Goal: Task Accomplishment & Management: Use online tool/utility

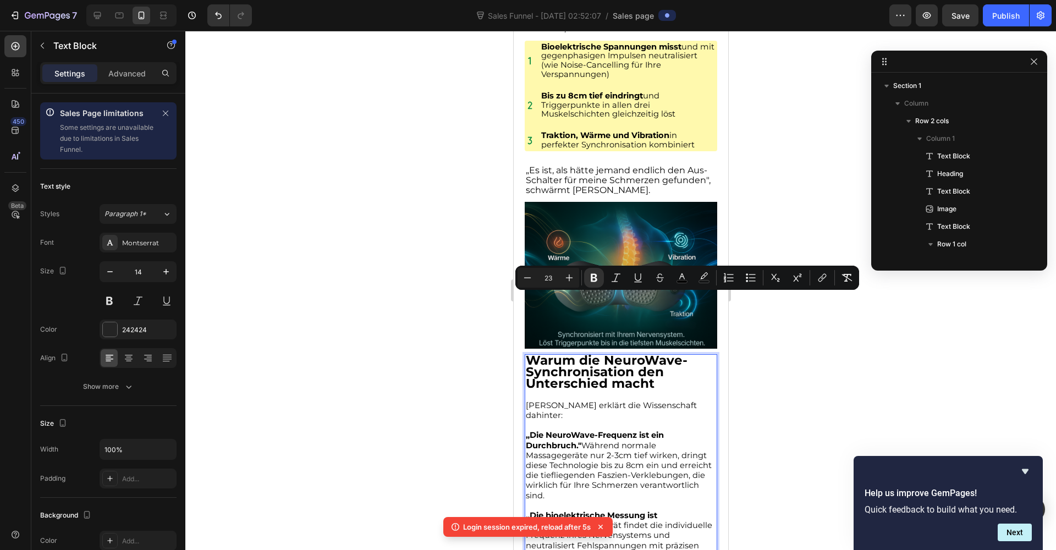
scroll to position [243, 0]
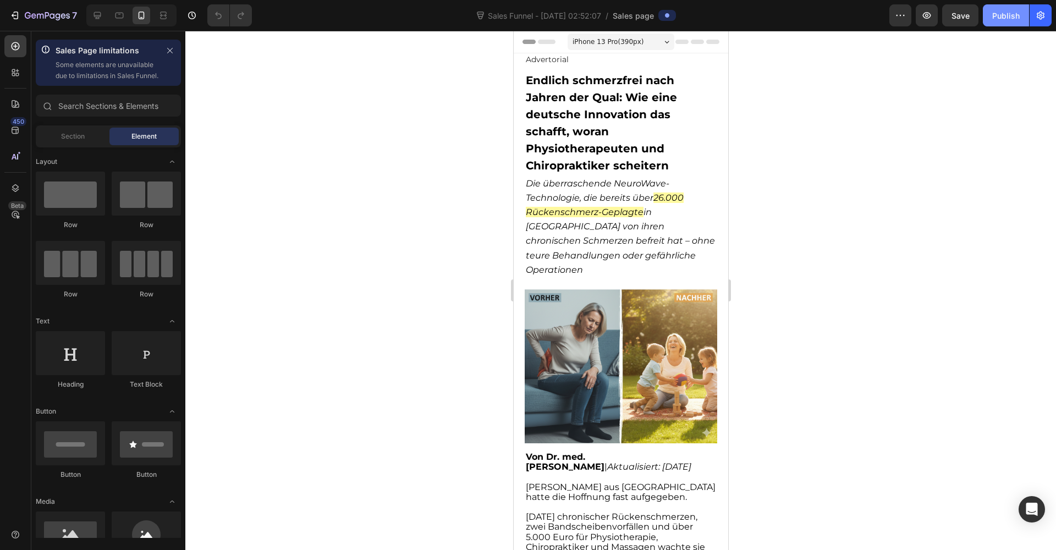
click at [1010, 15] on div "Publish" at bounding box center [1006, 16] width 28 height 12
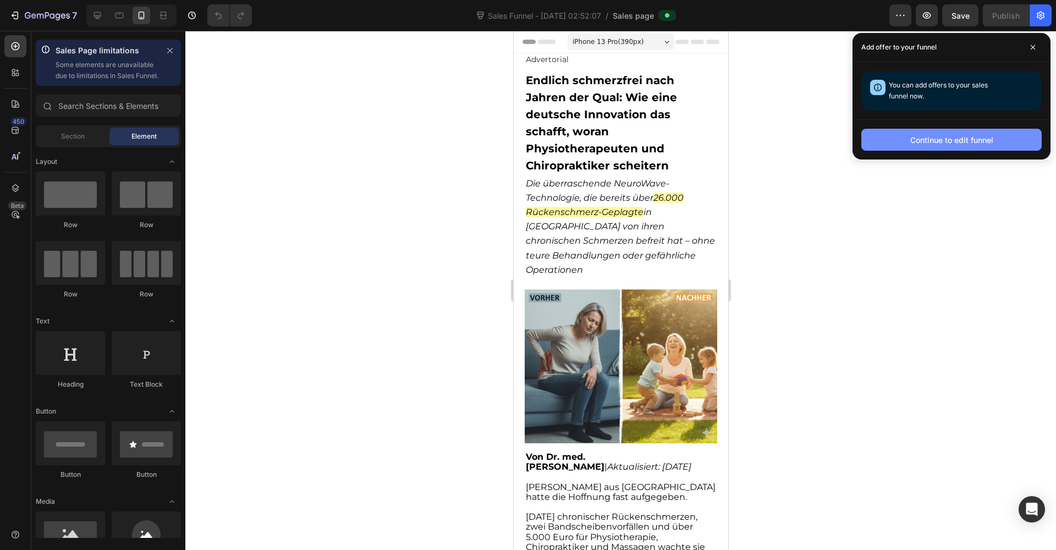
click at [951, 135] on div "Continue to edit funnel" at bounding box center [952, 140] width 83 height 12
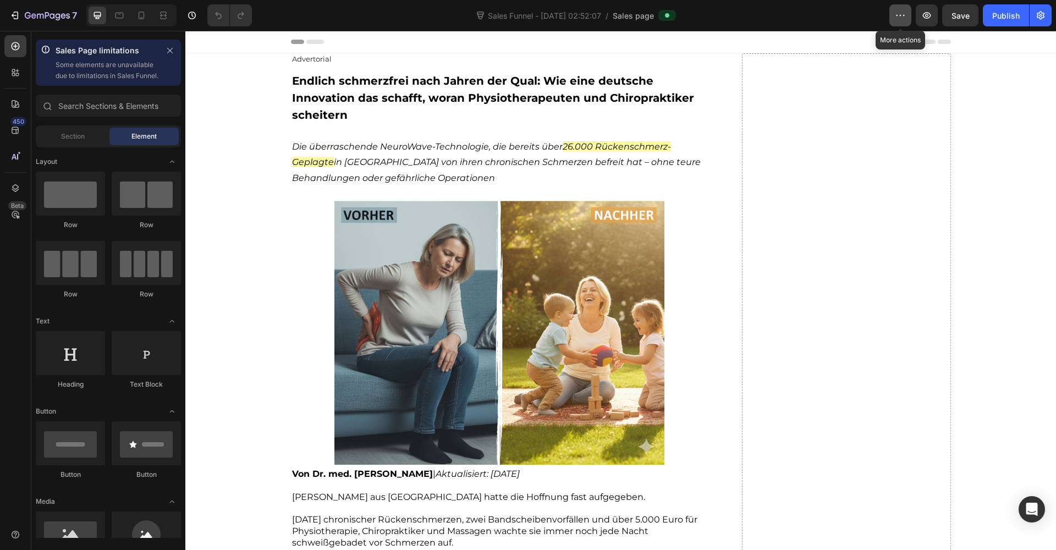
click at [901, 22] on button "button" at bounding box center [901, 15] width 22 height 22
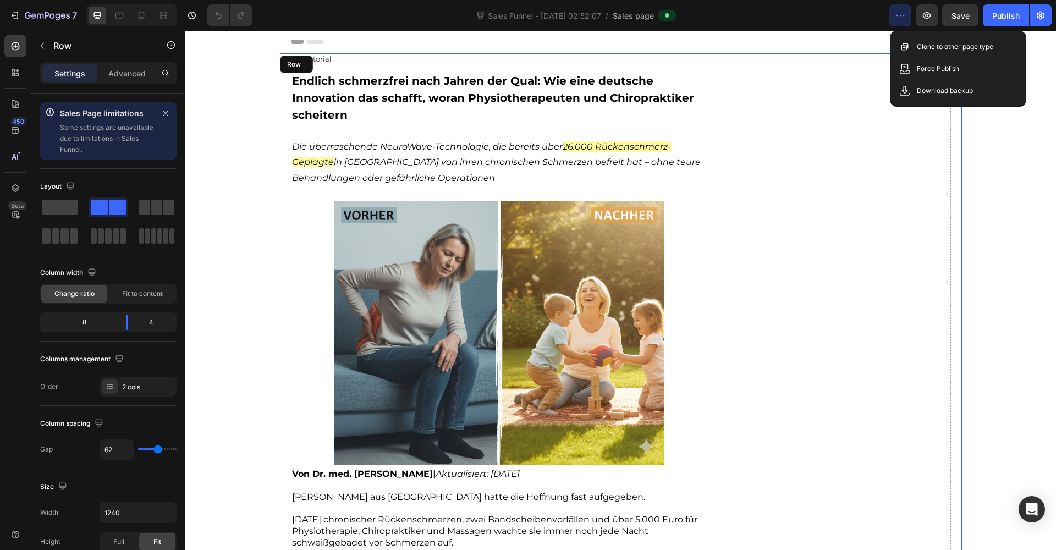
click at [899, 15] on icon "button" at bounding box center [900, 15] width 11 height 11
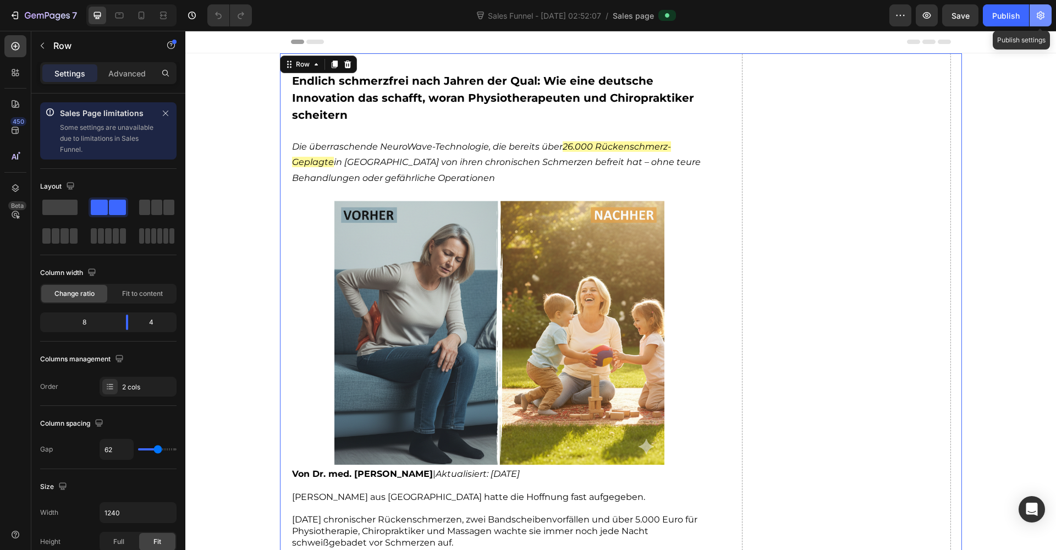
click at [1039, 24] on button "button" at bounding box center [1041, 15] width 22 height 22
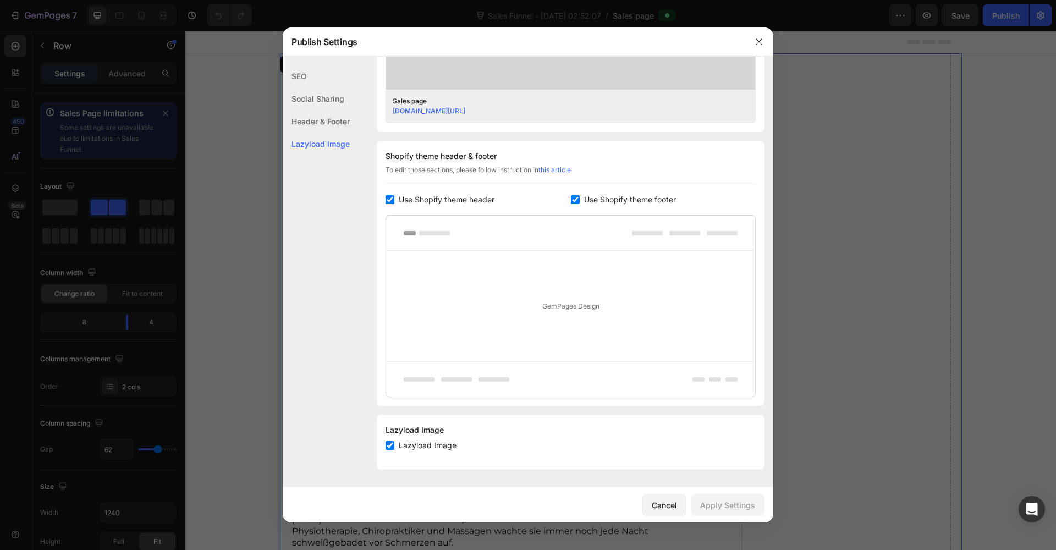
scroll to position [442, 0]
click at [760, 41] on icon "button" at bounding box center [759, 42] width 6 height 6
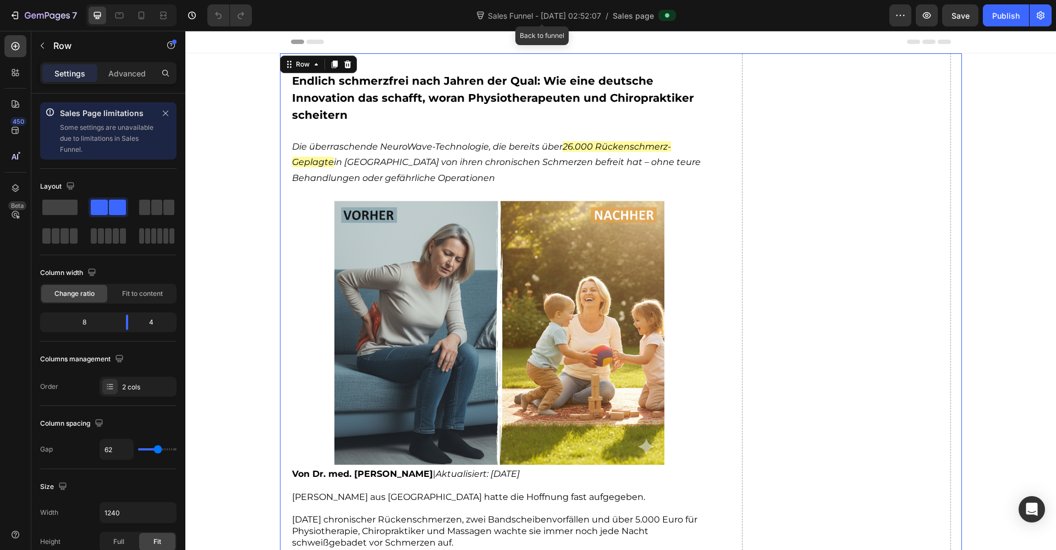
click at [584, 17] on span "Sales Funnel - [DATE] 02:52:07" at bounding box center [545, 16] width 118 height 12
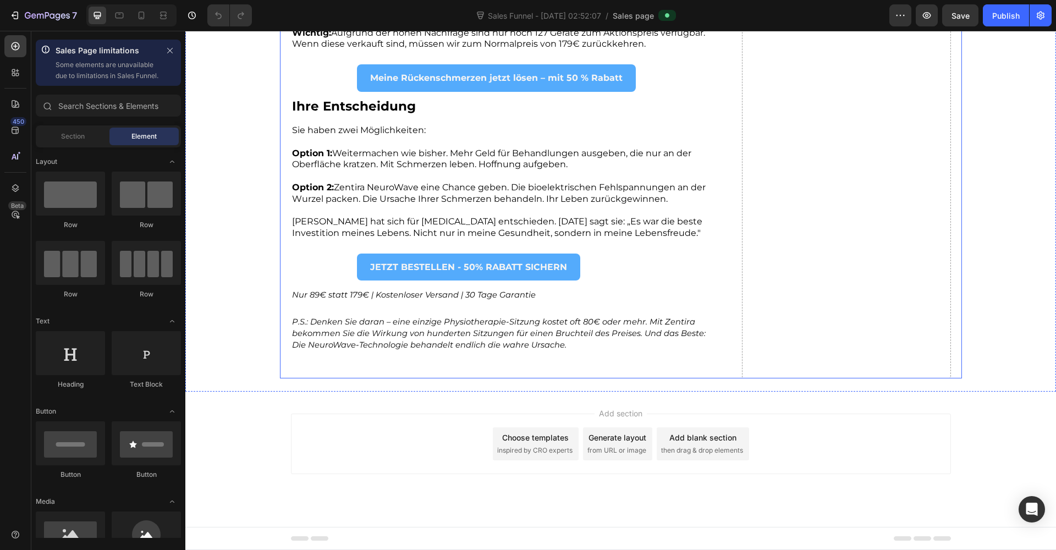
scroll to position [4495, 0]
click at [898, 25] on button "button" at bounding box center [901, 15] width 22 height 22
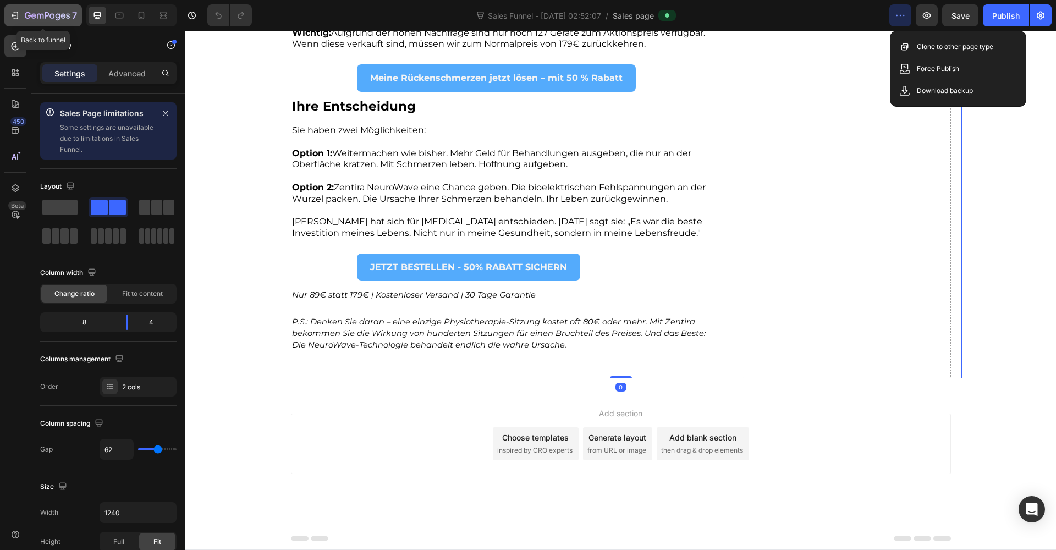
click at [19, 16] on icon "button" at bounding box center [14, 15] width 11 height 11
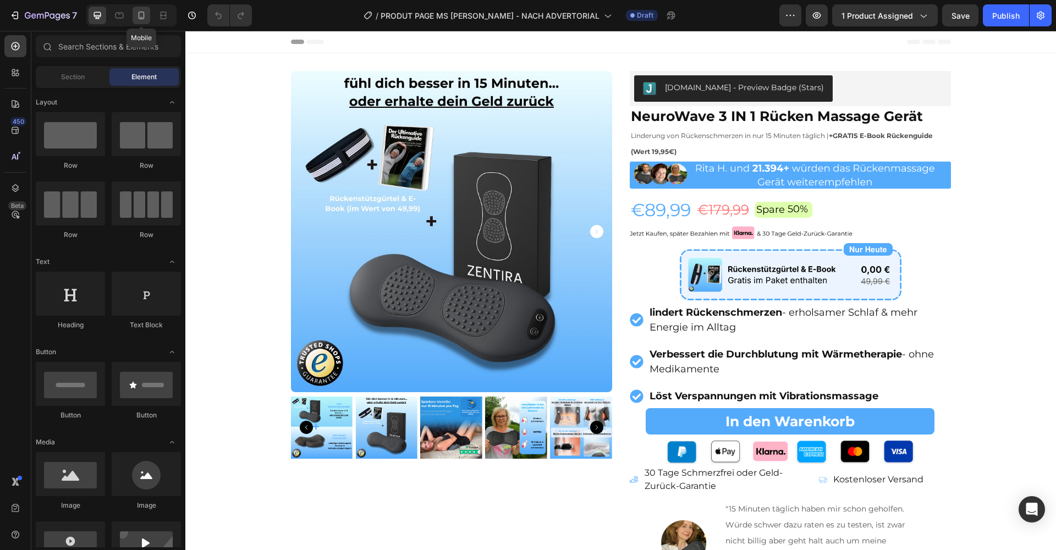
click at [140, 19] on icon at bounding box center [142, 16] width 6 height 8
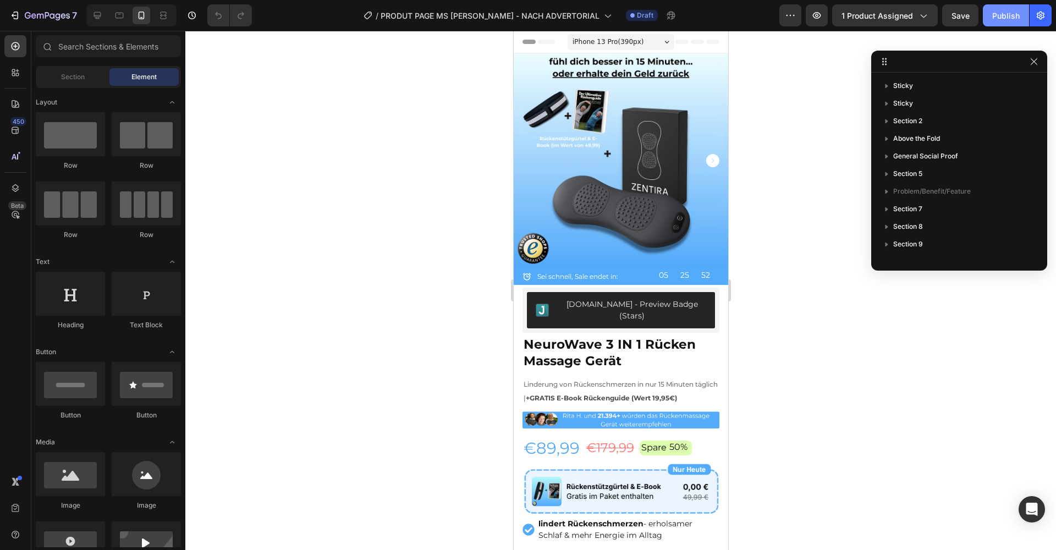
click at [994, 23] on button "Publish" at bounding box center [1006, 15] width 46 height 22
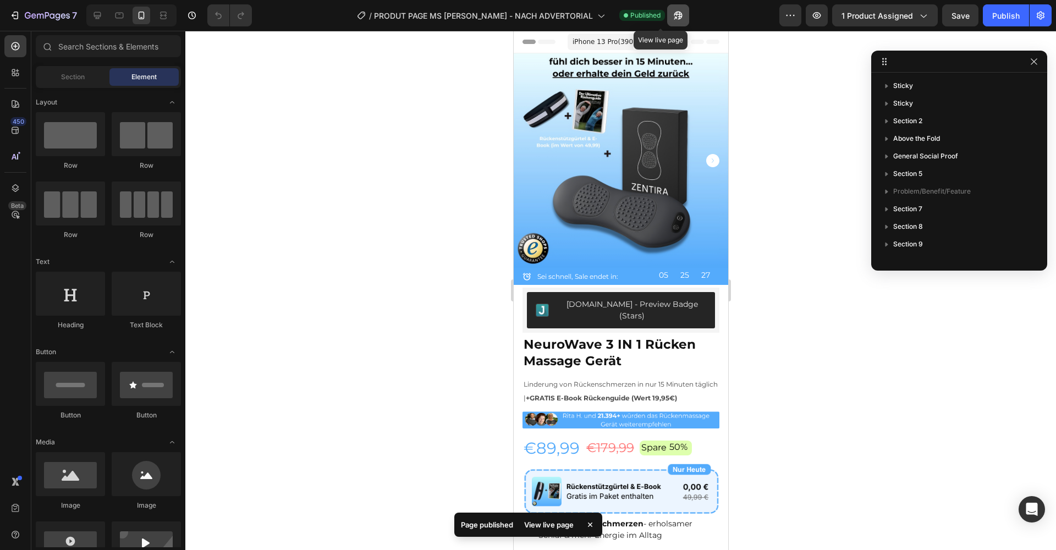
click at [673, 12] on icon "button" at bounding box center [678, 15] width 11 height 11
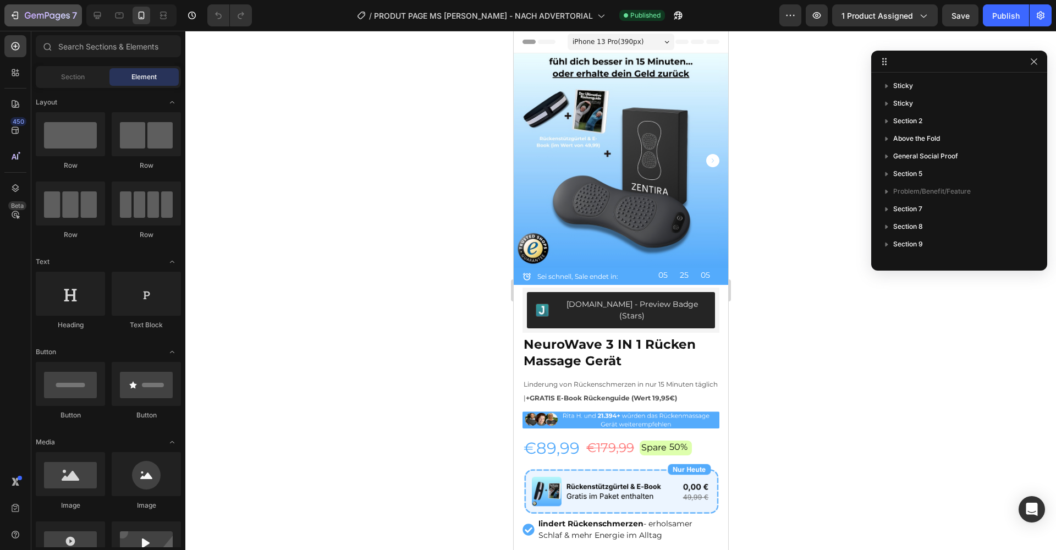
click at [17, 20] on icon "button" at bounding box center [14, 15] width 11 height 11
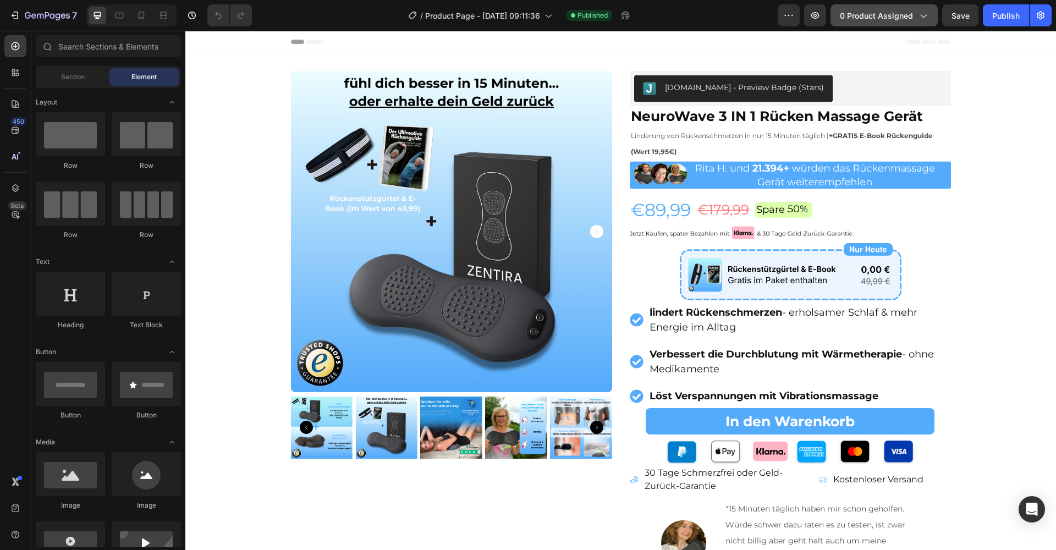
click at [893, 24] on button "0 product assigned" at bounding box center [884, 15] width 107 height 22
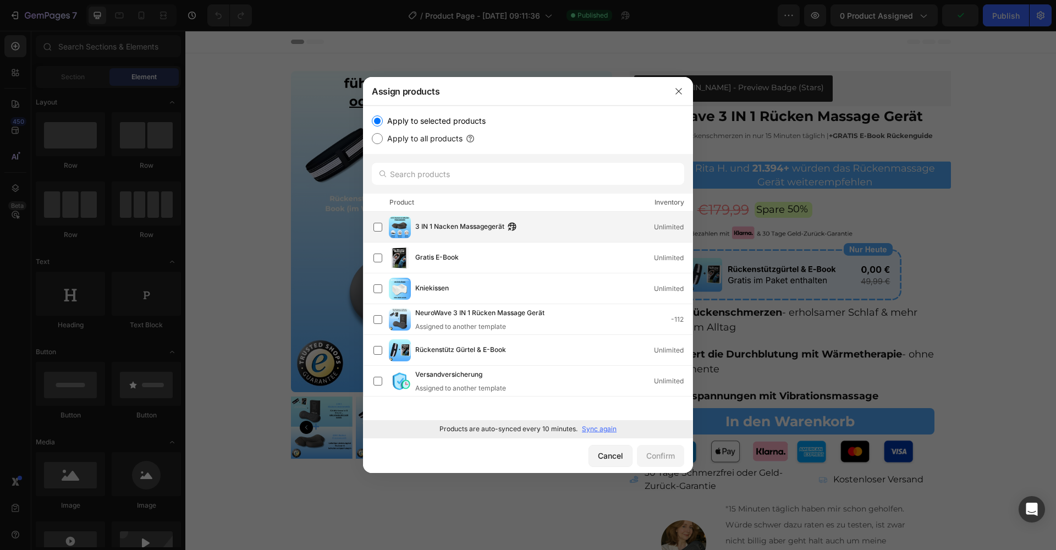
click at [475, 227] on span "3 IN 1 Nacken Massagegerät" at bounding box center [459, 227] width 89 height 12
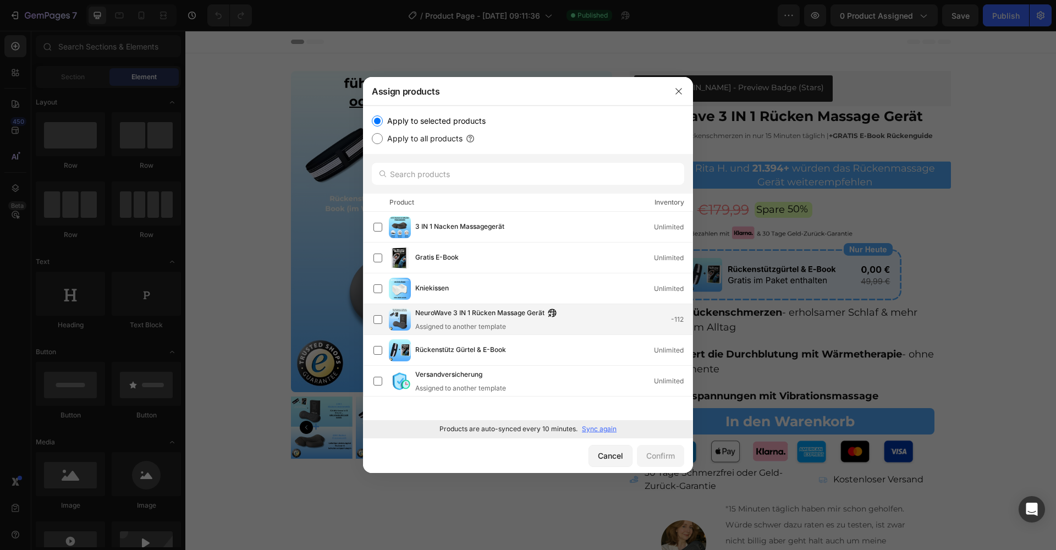
click at [591, 314] on div "NeuroWave 3 IN 1 Rücken Massage Gerät Assigned to another template -112" at bounding box center [553, 320] width 277 height 24
click at [656, 453] on div "Confirm" at bounding box center [660, 456] width 29 height 12
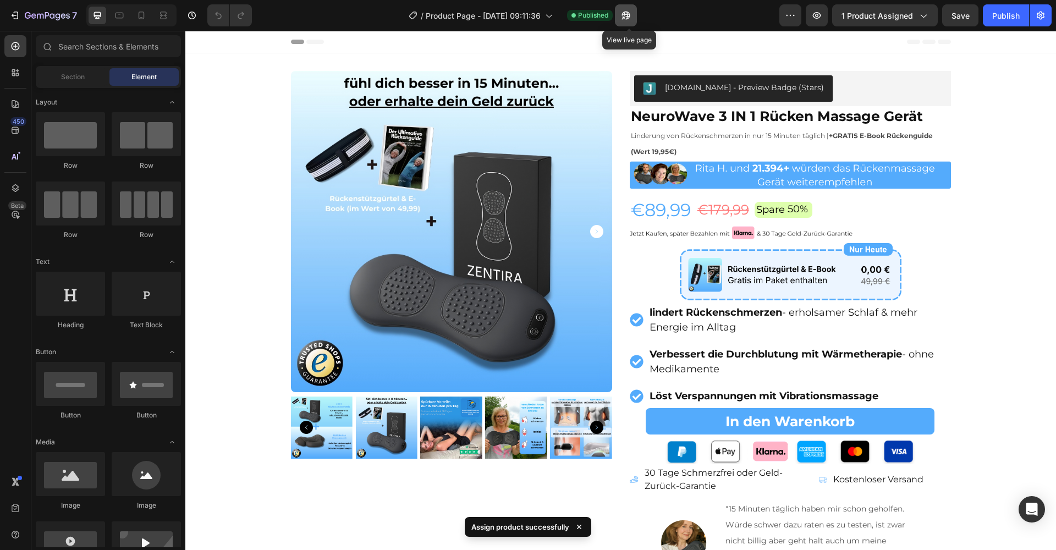
click at [629, 17] on icon "button" at bounding box center [626, 15] width 11 height 11
click at [1010, 17] on div "Publish" at bounding box center [1006, 16] width 28 height 12
click at [626, 18] on icon "button" at bounding box center [626, 15] width 11 height 11
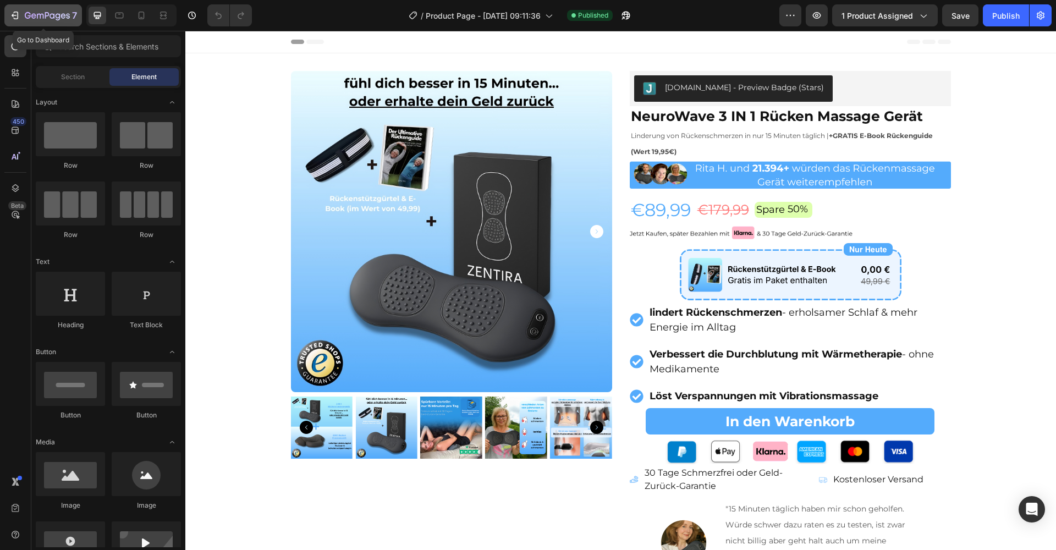
click at [34, 15] on icon "button" at bounding box center [47, 16] width 45 height 9
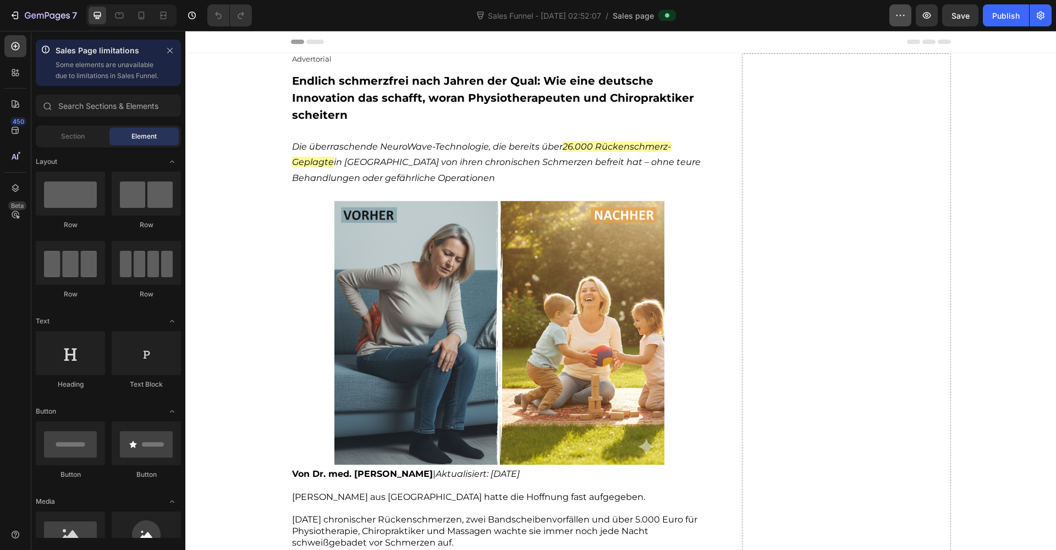
click at [891, 19] on button "button" at bounding box center [901, 15] width 22 height 22
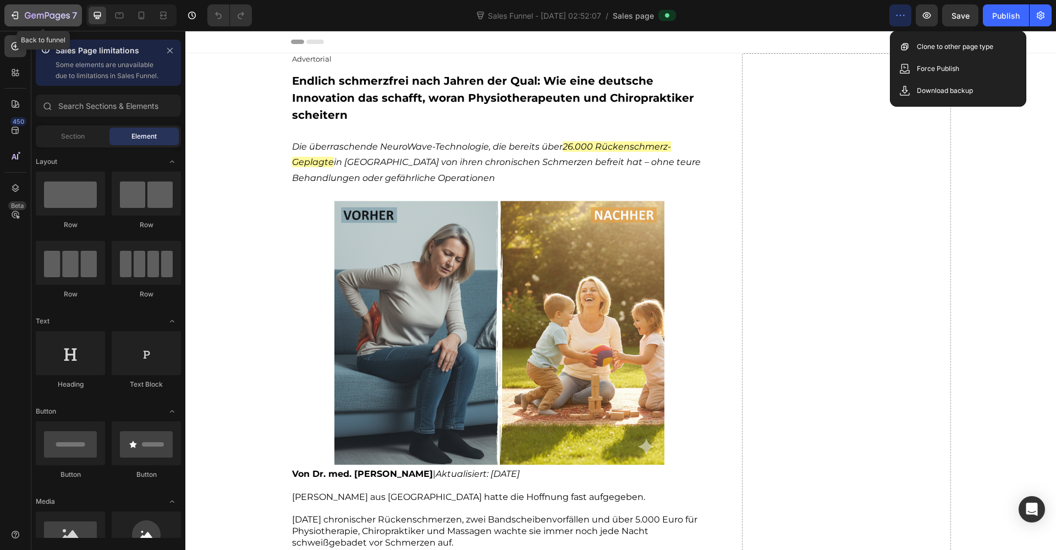
click at [30, 16] on icon "button" at bounding box center [28, 15] width 6 height 7
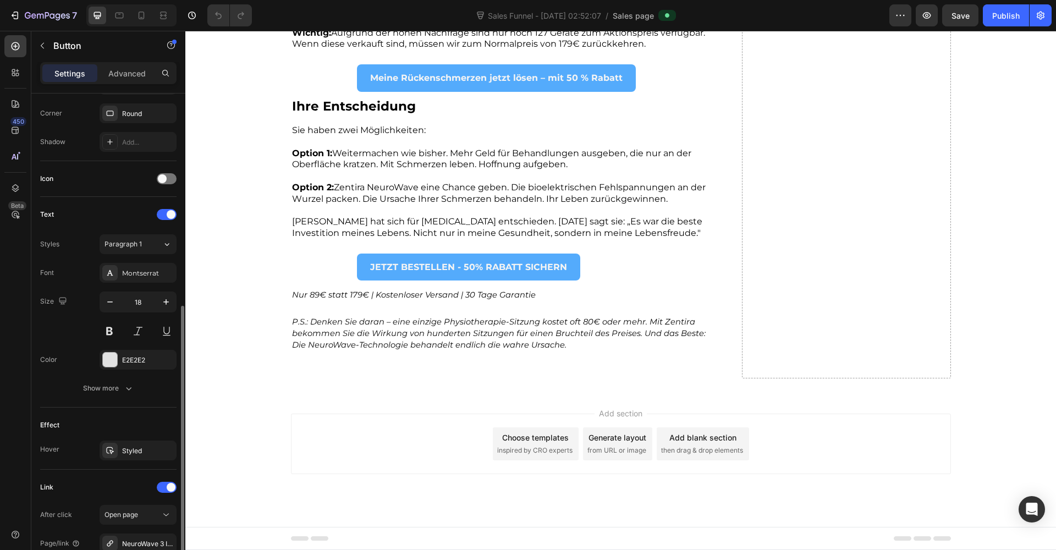
scroll to position [462, 0]
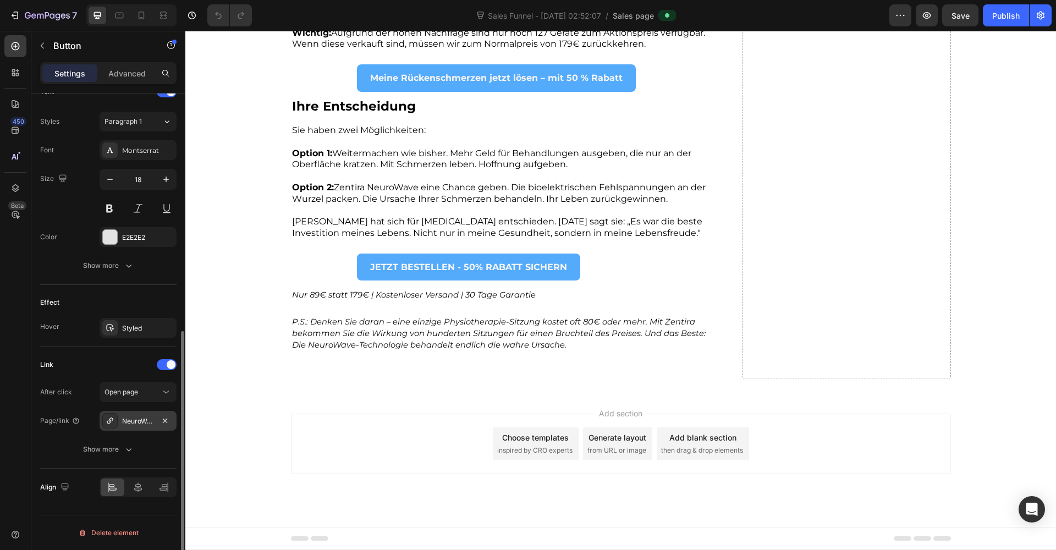
click at [111, 418] on icon at bounding box center [110, 421] width 6 height 6
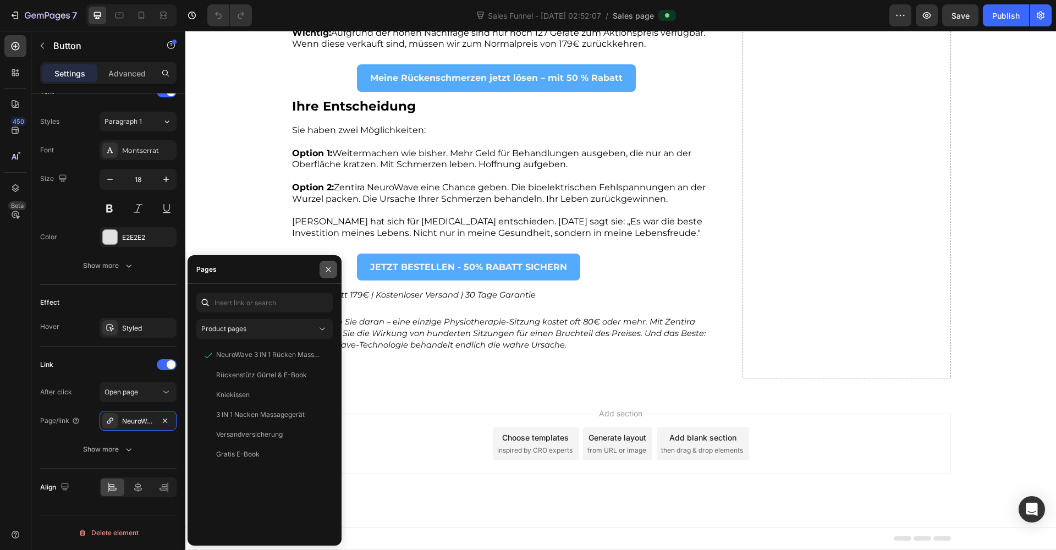
click at [322, 266] on button "button" at bounding box center [329, 270] width 18 height 18
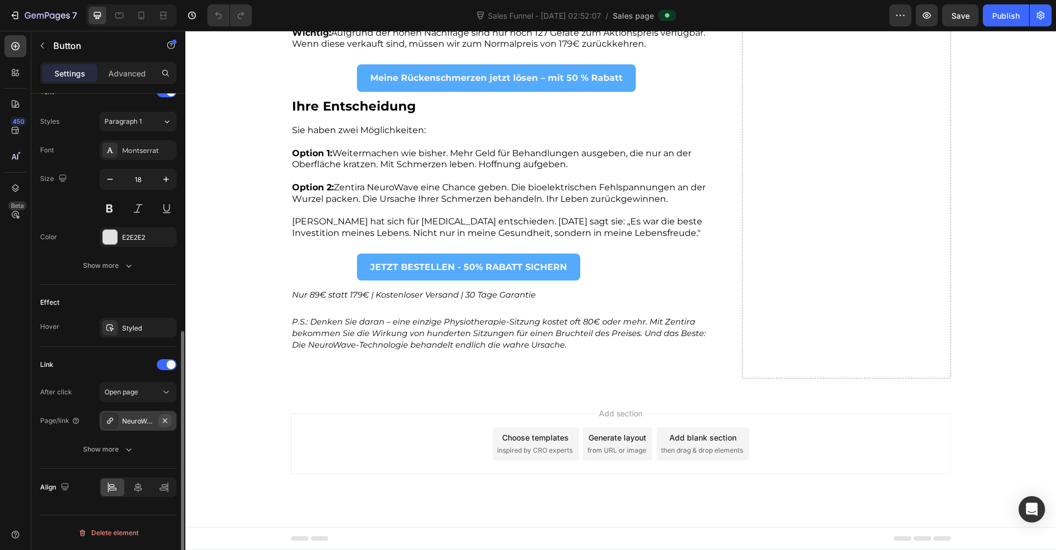
click at [167, 422] on icon "button" at bounding box center [165, 420] width 4 height 4
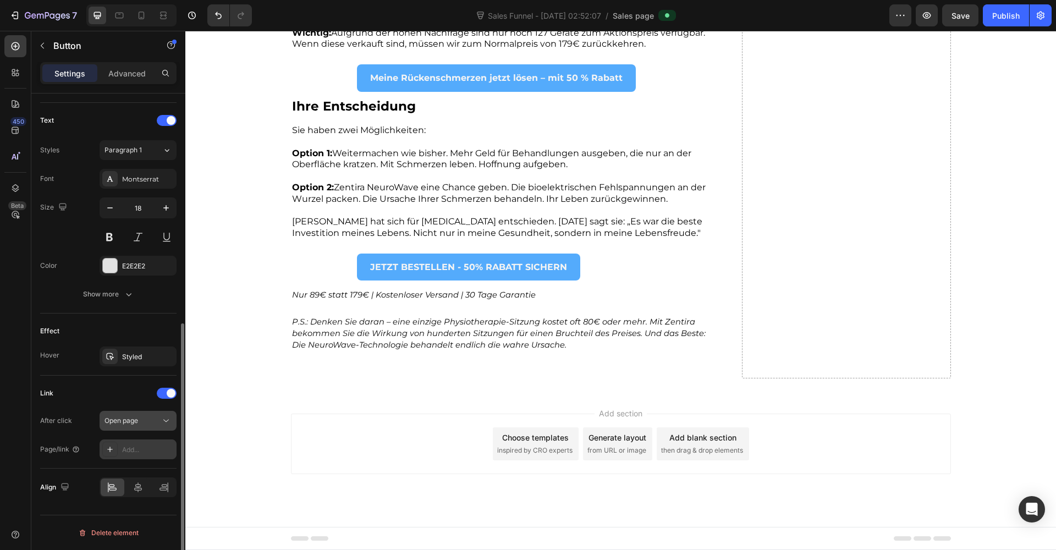
scroll to position [434, 0]
click at [134, 443] on div "Add..." at bounding box center [138, 450] width 77 height 20
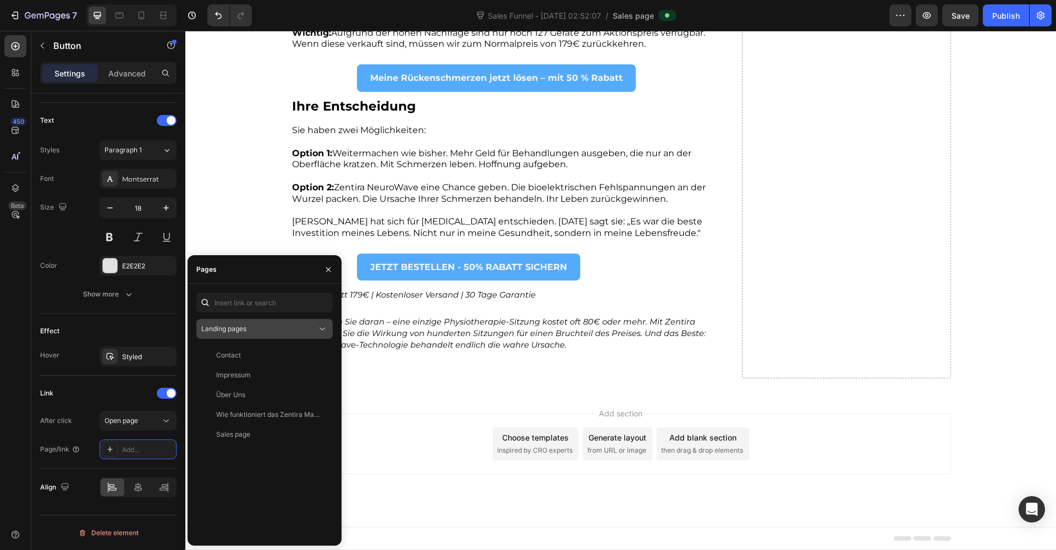
click at [254, 330] on div "Landing pages" at bounding box center [259, 329] width 116 height 10
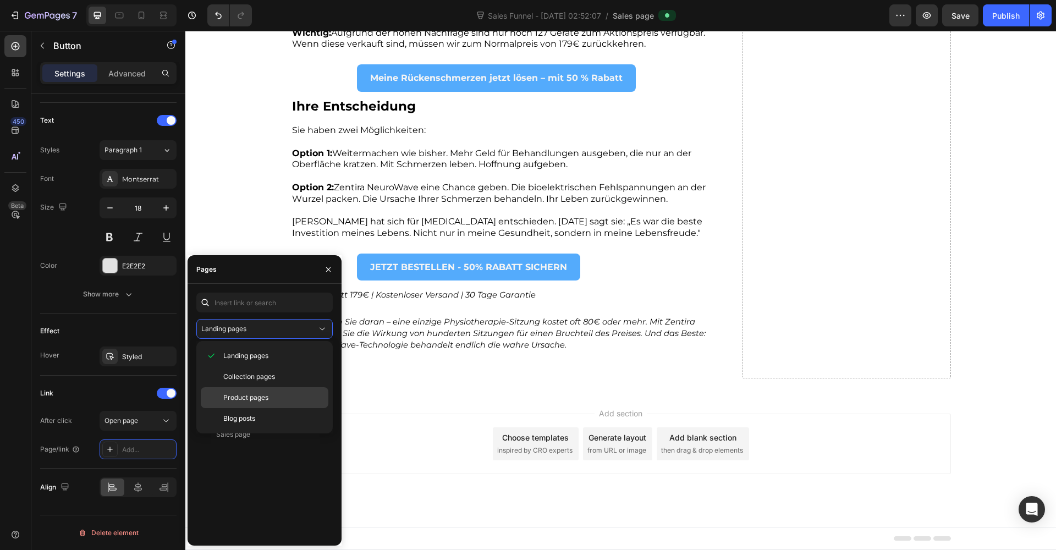
click at [249, 399] on span "Product pages" at bounding box center [245, 398] width 45 height 10
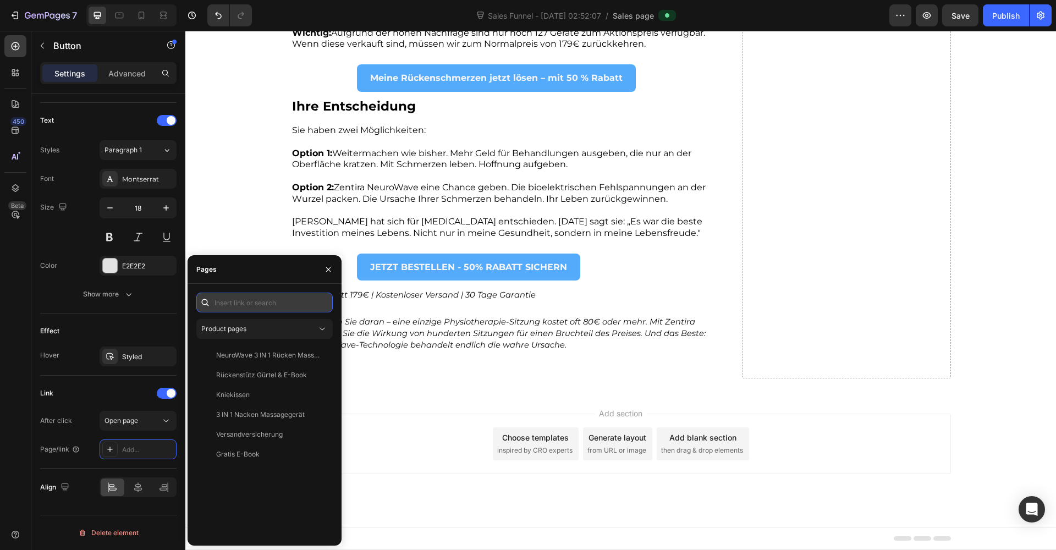
click at [246, 305] on input "text" at bounding box center [264, 303] width 136 height 20
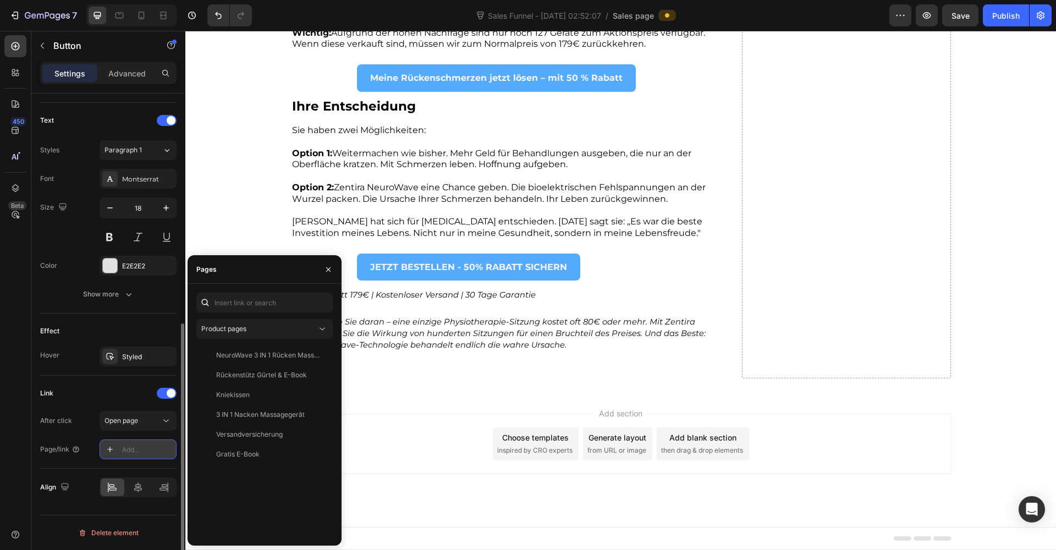
click at [136, 451] on div "Add..." at bounding box center [148, 450] width 52 height 10
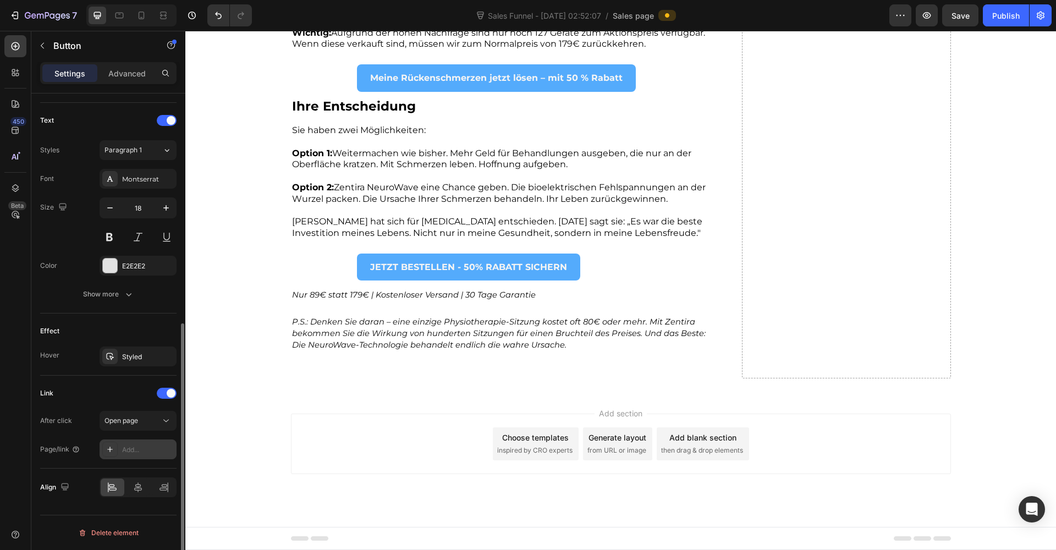
click at [133, 451] on div "Add..." at bounding box center [148, 450] width 52 height 10
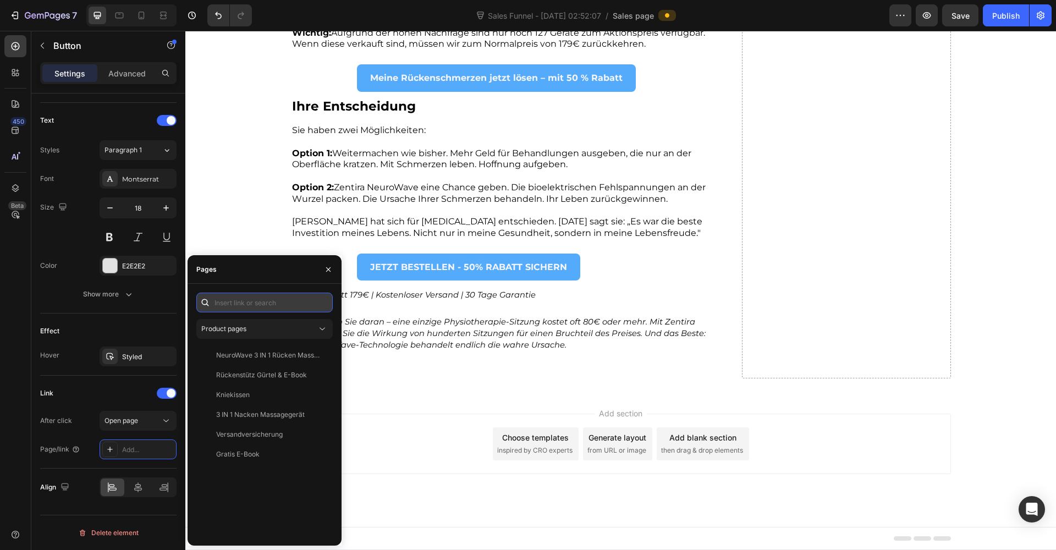
click at [242, 303] on input "text" at bounding box center [264, 303] width 136 height 20
paste input "[URL][DOMAIN_NAME]"
type input "[URL][DOMAIN_NAME]"
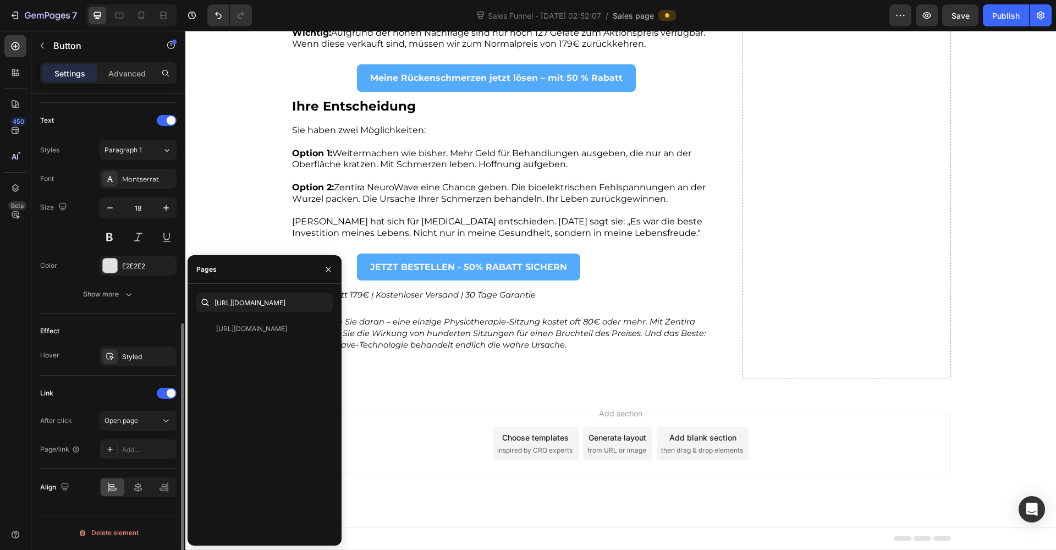
drag, startPoint x: 85, startPoint y: 464, endPoint x: 75, endPoint y: 291, distance: 173.0
click at [85, 464] on div "Link After click Open page Page/link Add..." at bounding box center [108, 422] width 136 height 93
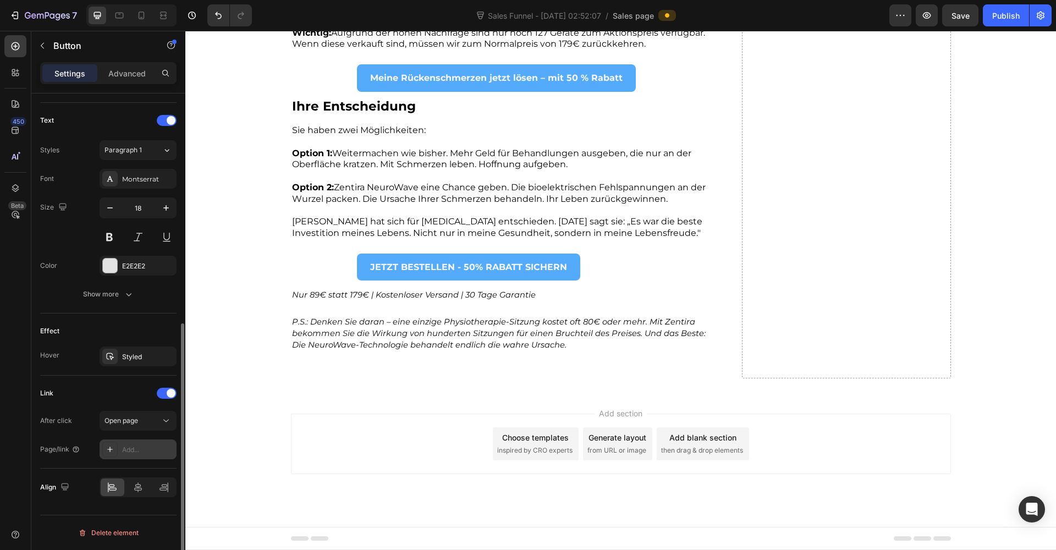
click at [153, 452] on div "Add..." at bounding box center [148, 450] width 52 height 10
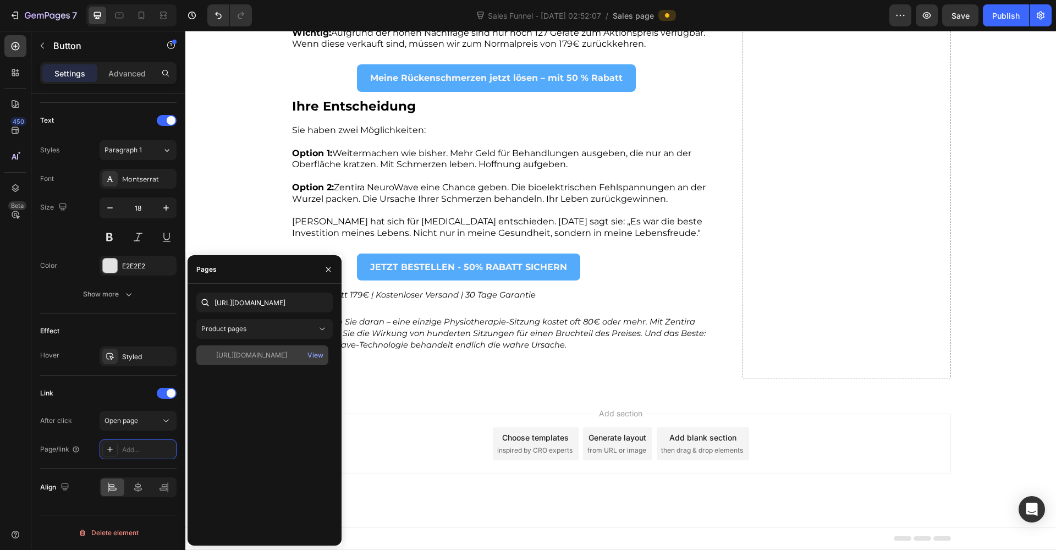
click at [262, 351] on div "[URL][DOMAIN_NAME]" at bounding box center [251, 355] width 71 height 10
click at [314, 355] on div "View" at bounding box center [316, 355] width 16 height 10
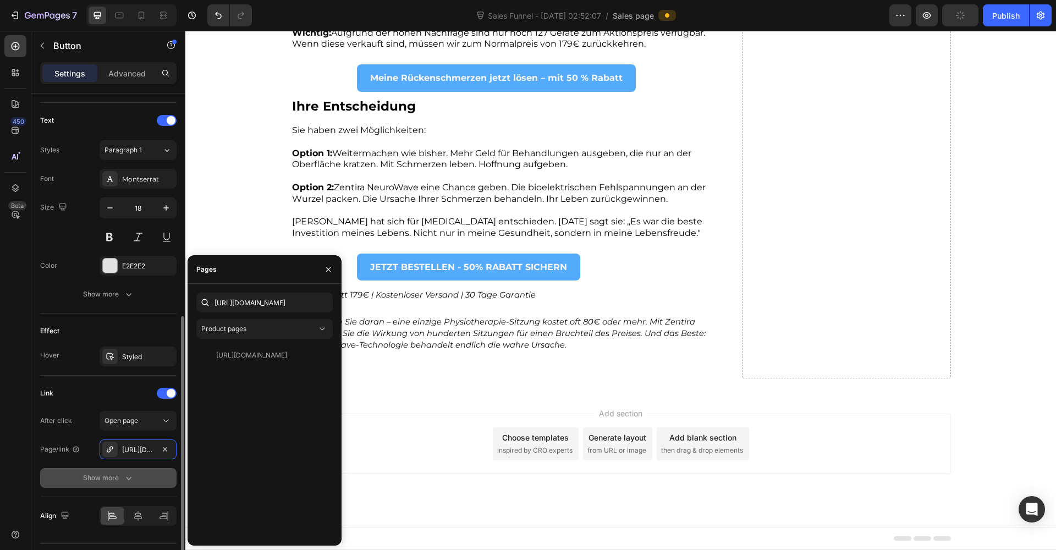
click at [44, 484] on button "Show more" at bounding box center [108, 478] width 136 height 20
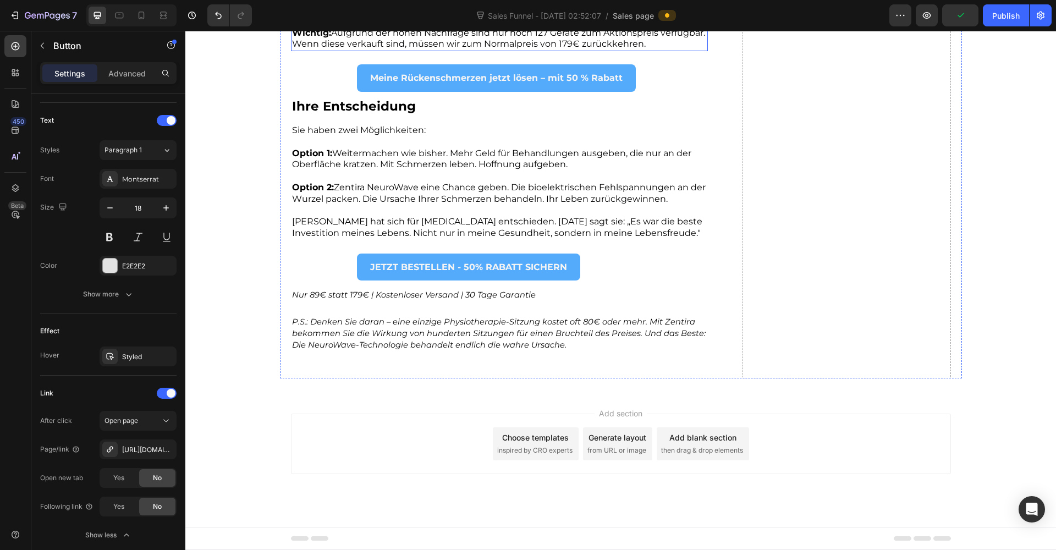
scroll to position [5069, 0]
click at [435, 83] on strong "Meine Rückenschmerzen jetzt lösen – mit 50 % Rabatt" at bounding box center [496, 78] width 253 height 10
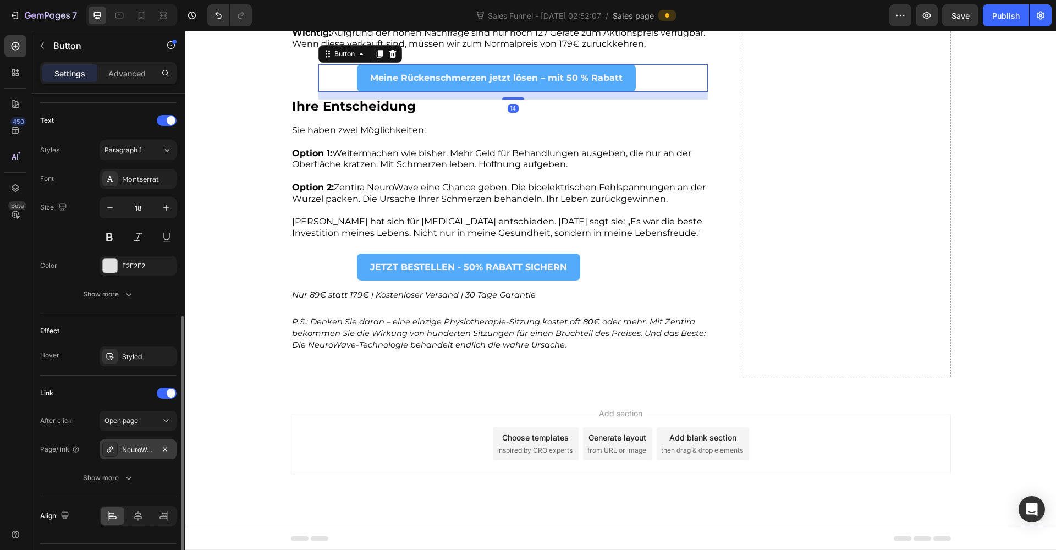
click at [133, 452] on div "NeuroWave 3 IN 1 Rücken Massage Gerät" at bounding box center [138, 450] width 32 height 10
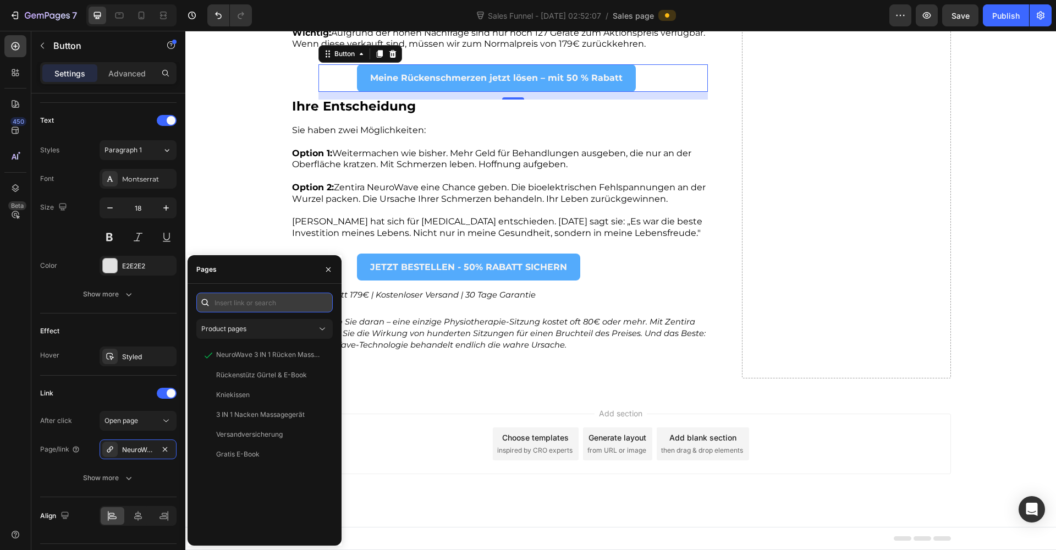
click at [261, 300] on input "text" at bounding box center [264, 303] width 136 height 20
paste input "[URL][DOMAIN_NAME]"
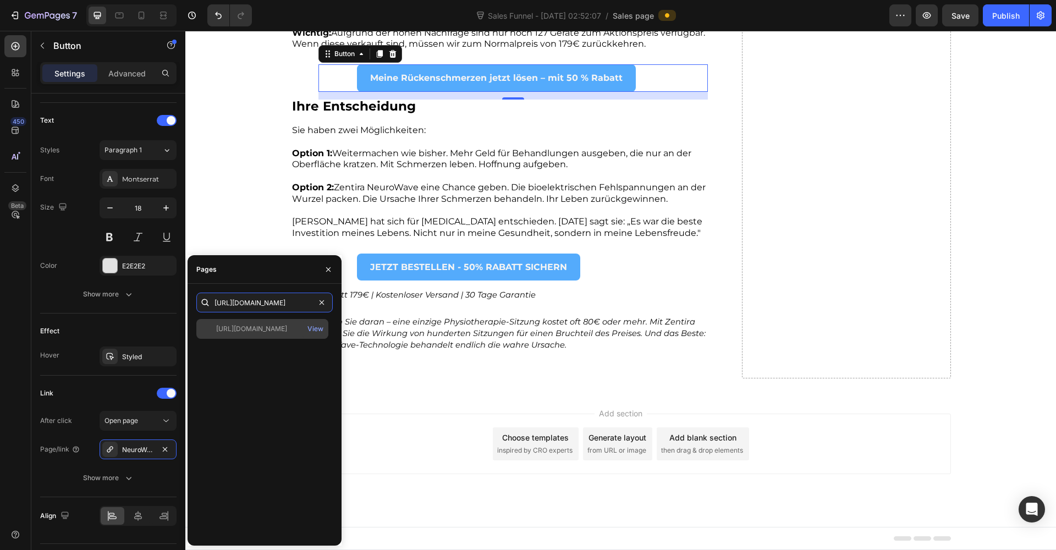
type input "[URL][DOMAIN_NAME]"
click at [257, 323] on div "[URL][DOMAIN_NAME] View" at bounding box center [262, 329] width 132 height 20
click at [256, 329] on div "[URL][DOMAIN_NAME]" at bounding box center [251, 329] width 71 height 10
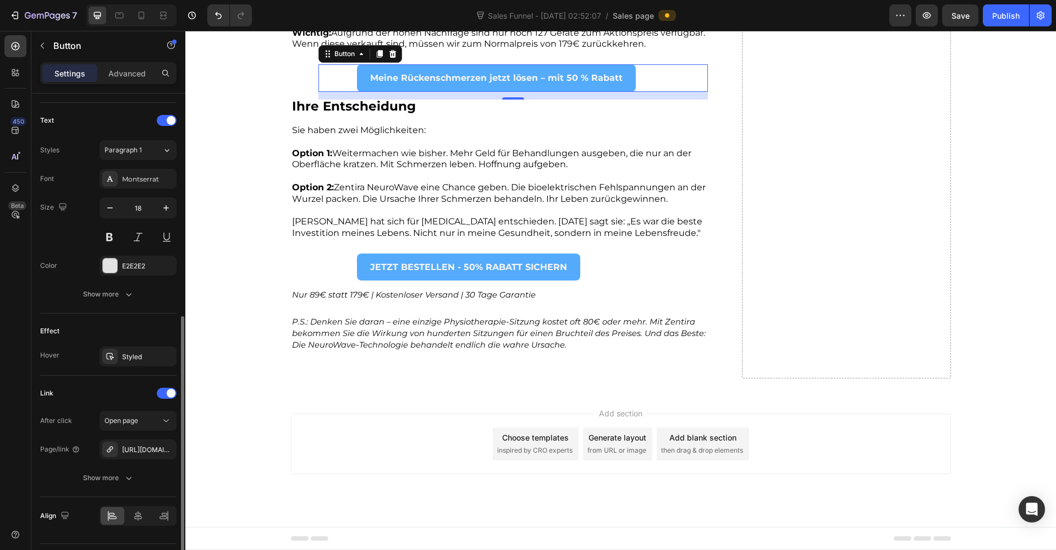
click at [68, 464] on div "After click Open page Page/link [URL][DOMAIN_NAME] Show more" at bounding box center [108, 449] width 136 height 77
click at [456, 276] on p "JETZT BESTELLEN - 50% RABATT SICHERN" at bounding box center [468, 267] width 197 height 18
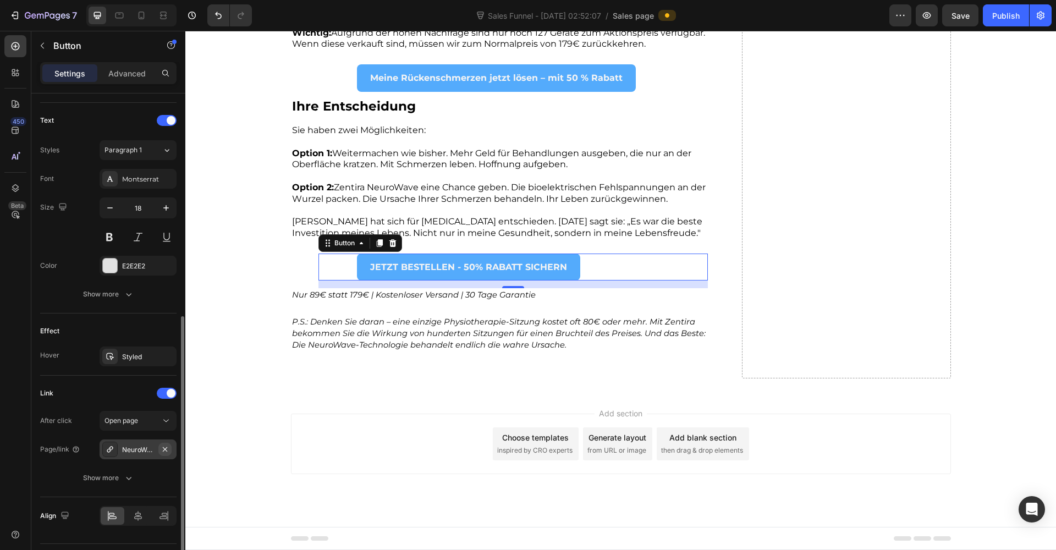
click at [167, 450] on icon "button" at bounding box center [165, 449] width 9 height 9
click at [139, 451] on div "Add..." at bounding box center [148, 450] width 52 height 10
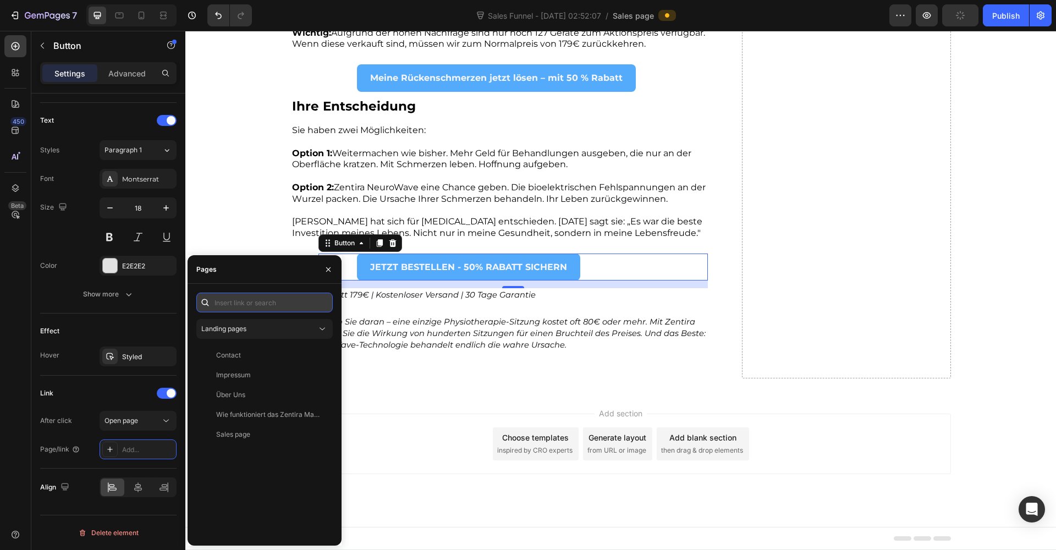
click at [235, 300] on input "text" at bounding box center [264, 303] width 136 height 20
paste input "[URL][DOMAIN_NAME]"
type input "[URL][DOMAIN_NAME]"
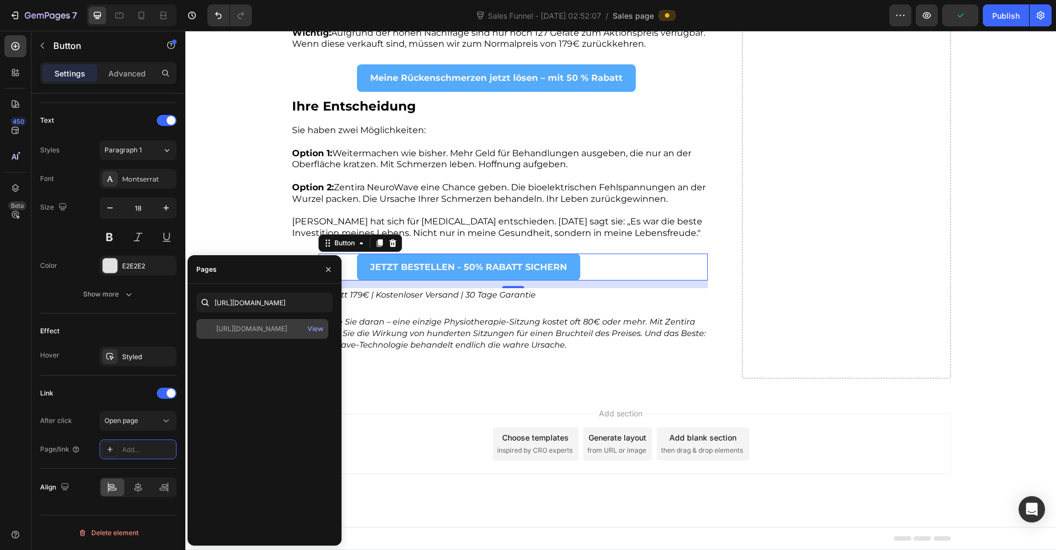
click at [262, 332] on div "[URL][DOMAIN_NAME]" at bounding box center [251, 329] width 71 height 10
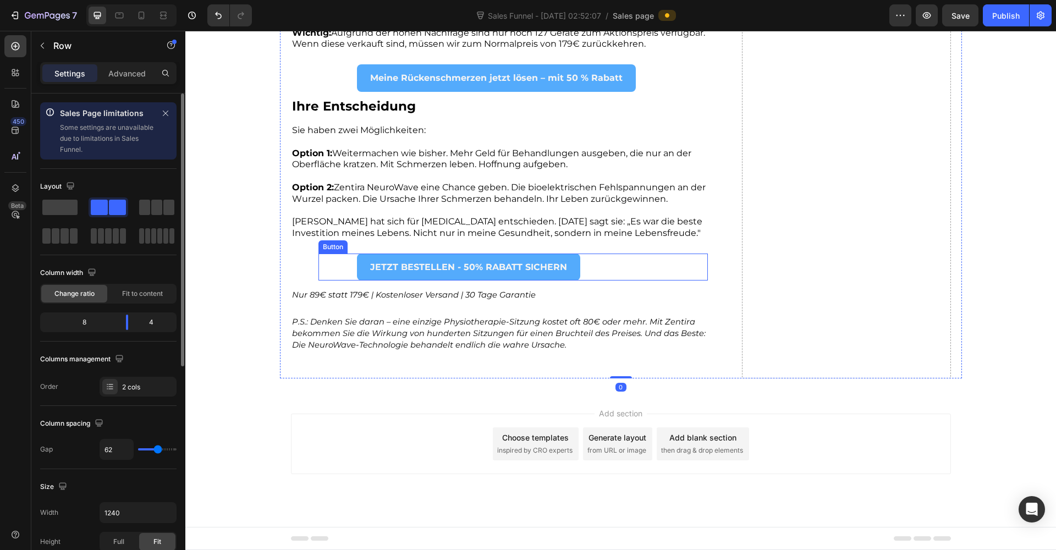
click at [606, 281] on div "JETZT BESTELLEN - 50% RABATT SICHERN Button" at bounding box center [514, 267] width 390 height 27
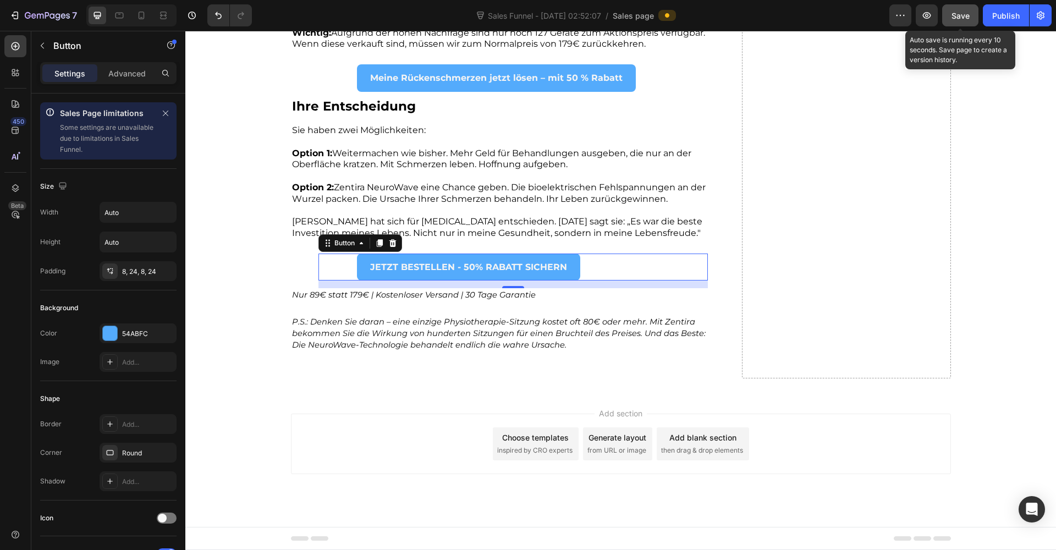
click at [968, 20] on div "Save" at bounding box center [961, 16] width 18 height 12
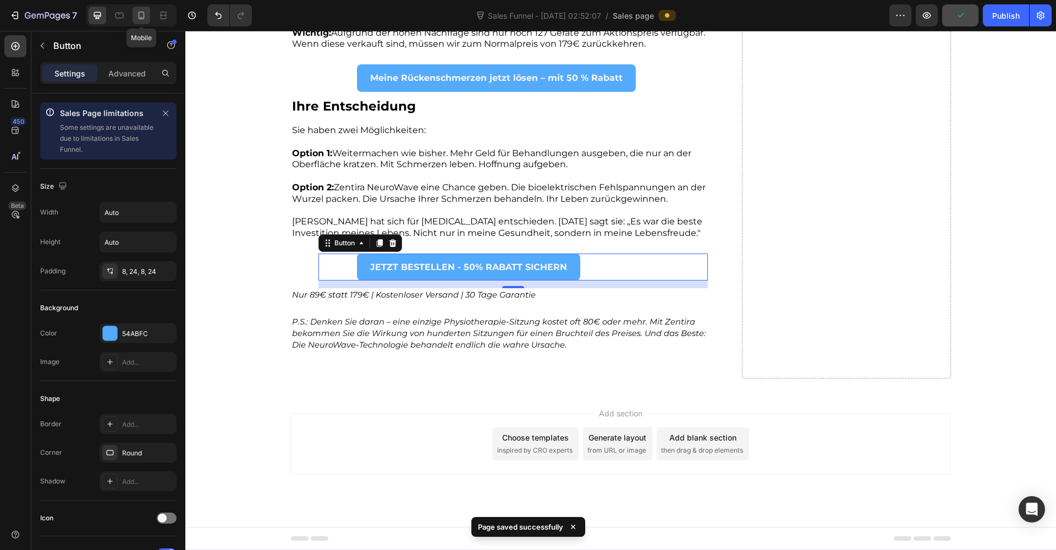
click at [139, 18] on icon at bounding box center [141, 15] width 11 height 11
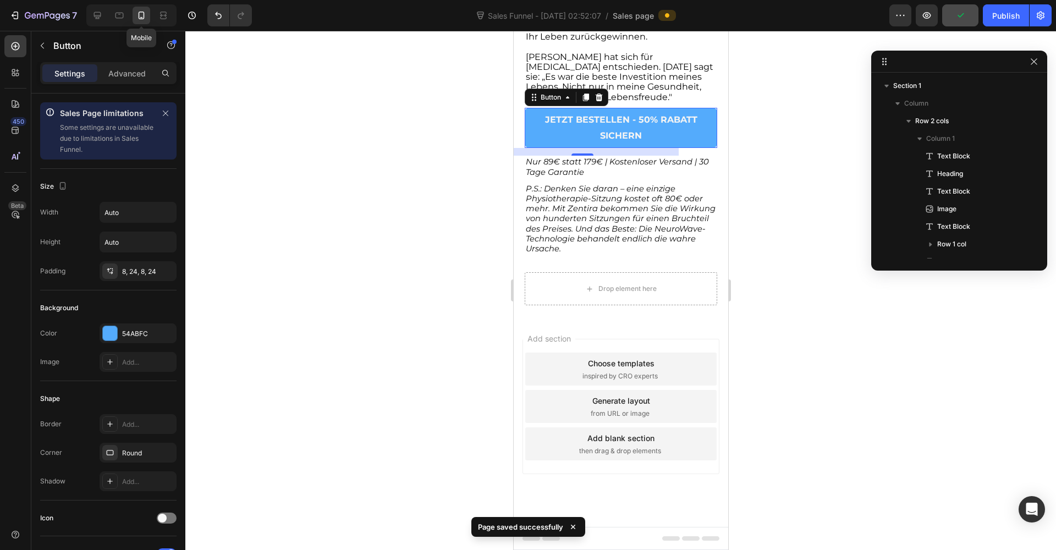
type input "16"
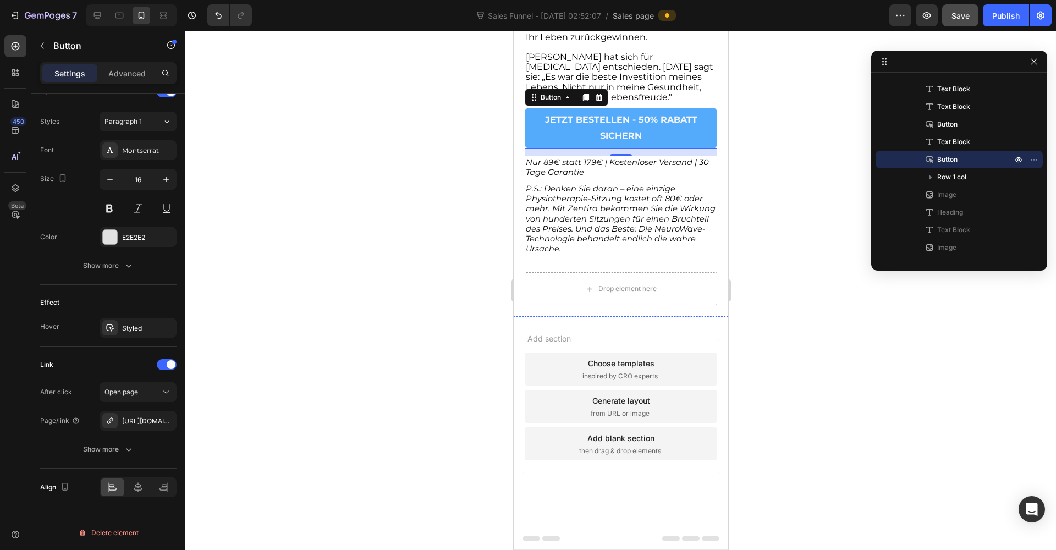
scroll to position [5201, 0]
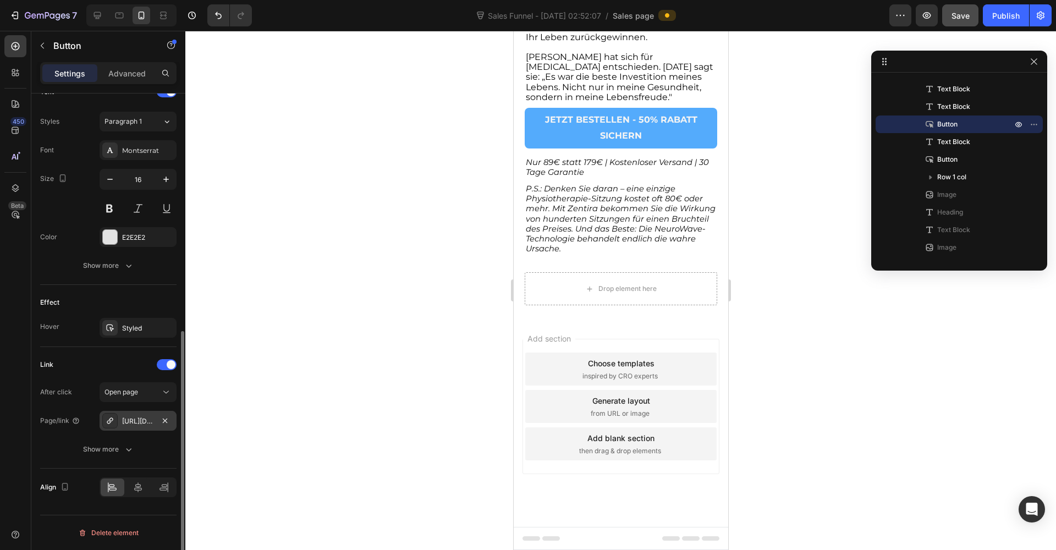
click at [140, 423] on div "[URL][DOMAIN_NAME]" at bounding box center [138, 421] width 32 height 10
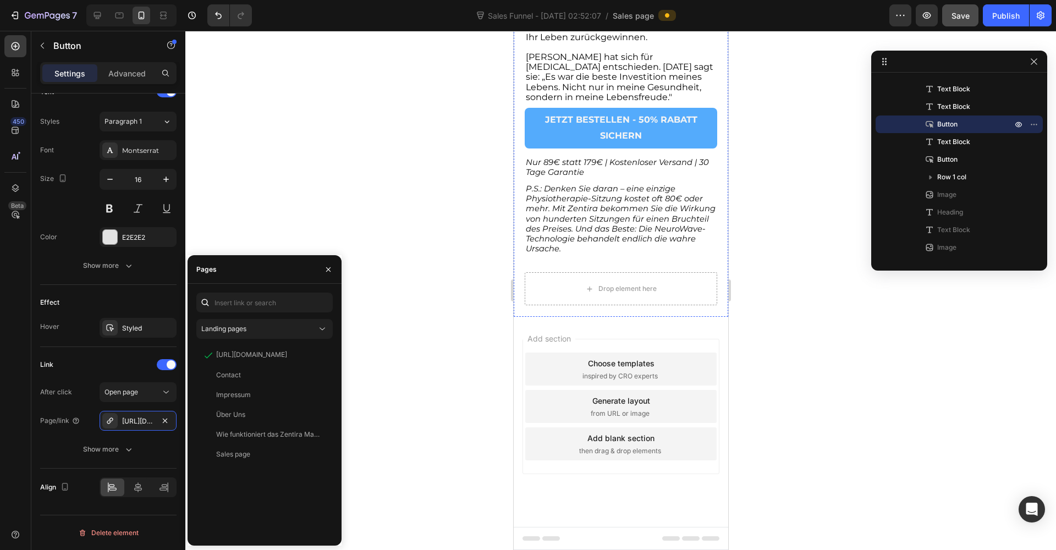
scroll to position [4603, 0]
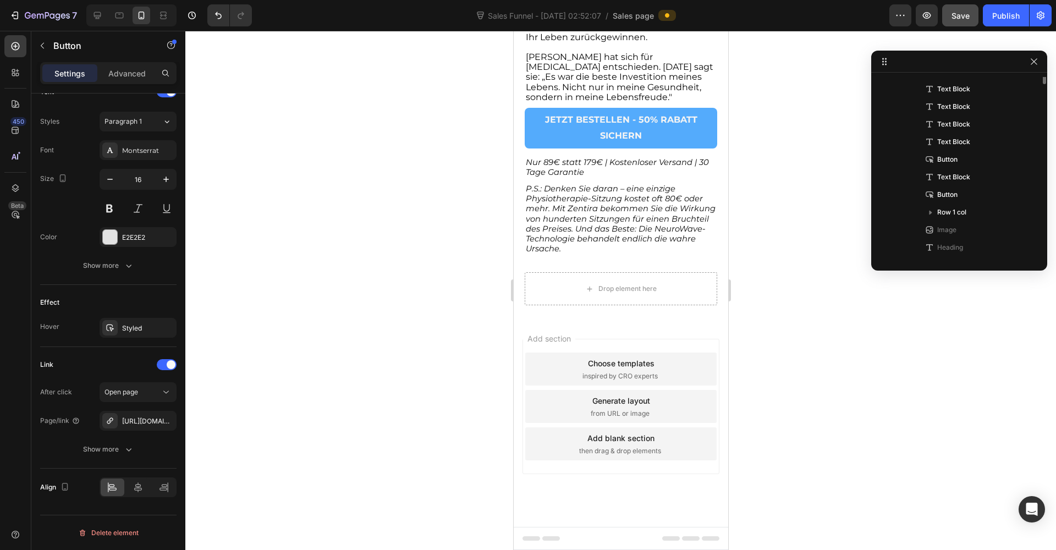
scroll to position [613, 0]
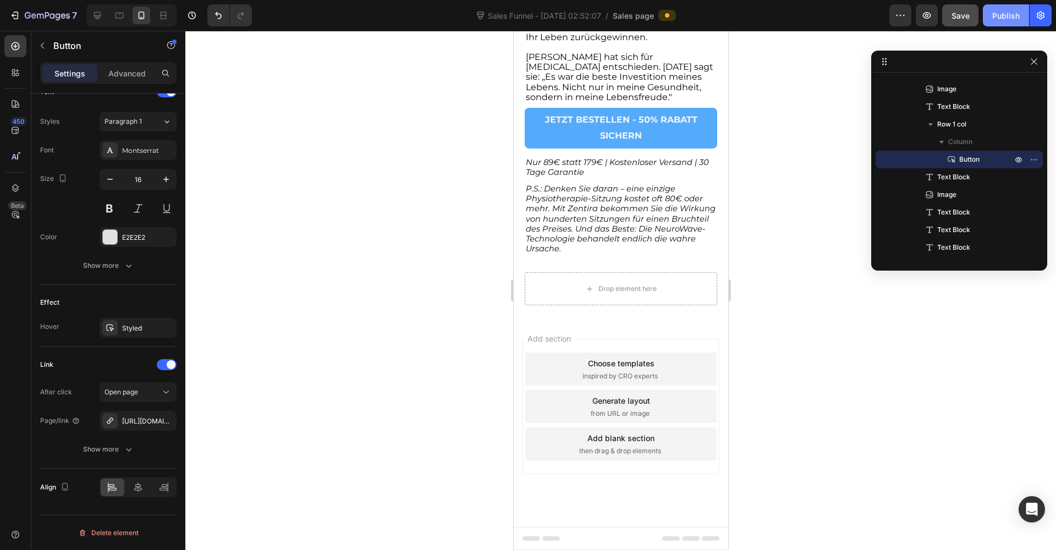
click at [1007, 21] on button "Publish" at bounding box center [1006, 15] width 46 height 22
